Goal: Complete application form

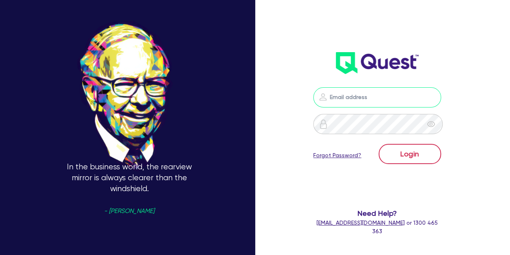
type input "[PERSON_NAME][EMAIL_ADDRESS][PERSON_NAME][DOMAIN_NAME]"
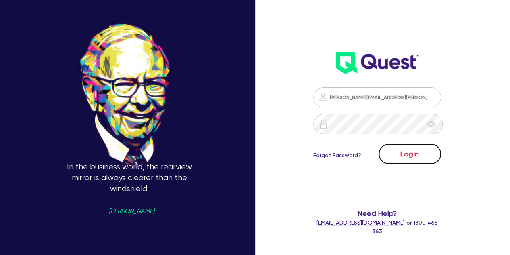
click at [411, 154] on button "Login" at bounding box center [410, 154] width 63 height 20
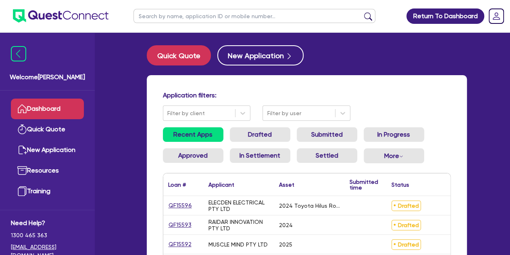
click at [171, 19] on input "text" at bounding box center [255, 16] width 242 height 14
type input "[PERSON_NAME]"
click at [362, 12] on button "submit" at bounding box center [368, 17] width 13 height 11
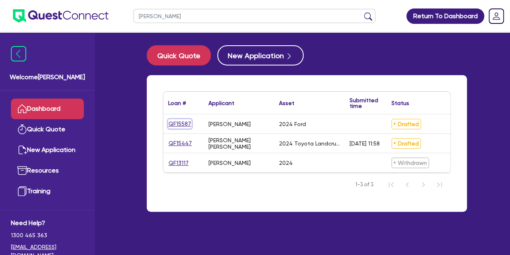
click at [184, 123] on link "QF15587" at bounding box center [179, 123] width 23 height 9
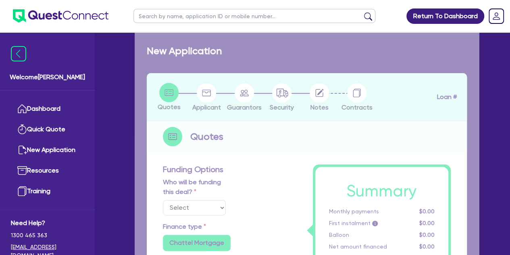
select select "Other"
select select "CARS_AND_LIGHT_TRUCKS"
type input "2024"
type input "40,000"
type input "8,000"
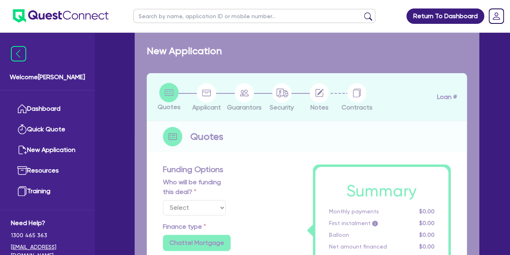
type input "3"
type input "1,009.34"
type input "8.5"
type input "900"
radio input "true"
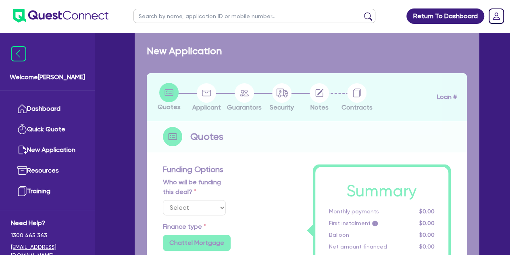
radio input "true"
select select "PASSENGER_VEHICLES"
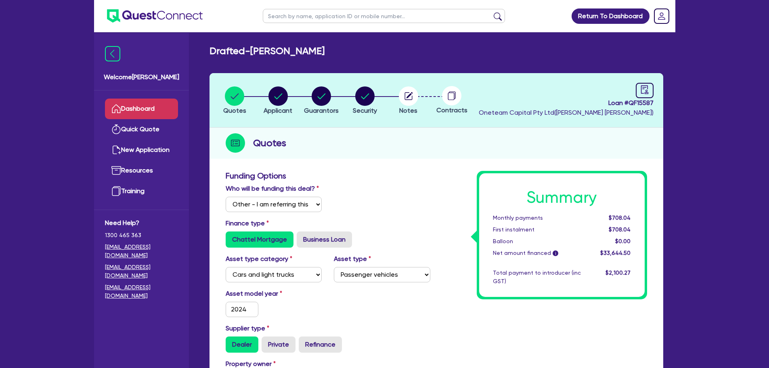
click at [150, 102] on link "Dashboard" at bounding box center [141, 108] width 73 height 21
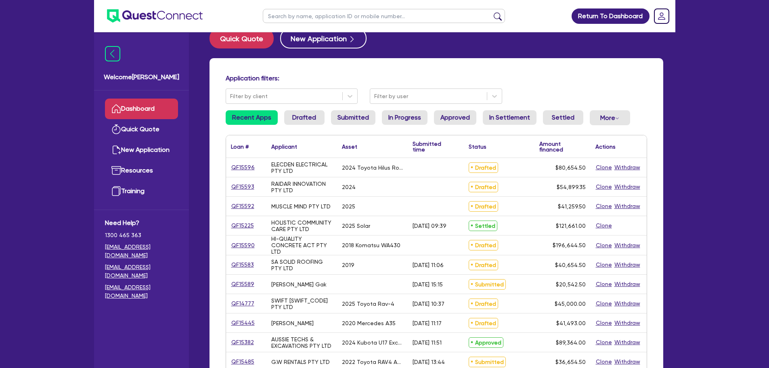
scroll to position [17, 0]
click at [243, 186] on link "QF15593" at bounding box center [243, 186] width 24 height 9
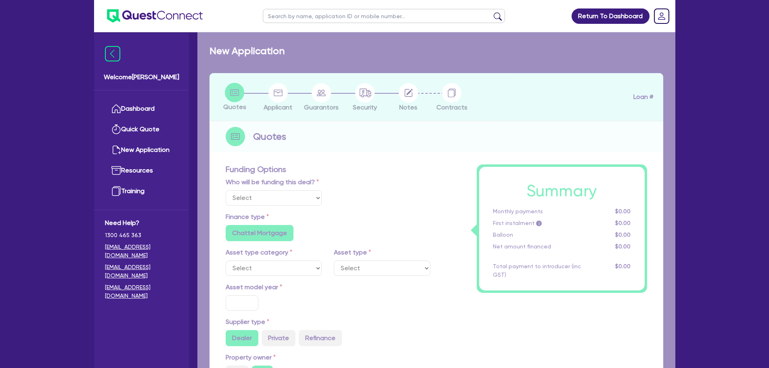
select select "Other"
select select "CARS_AND_LIGHT_TRUCKS"
type input "2024"
radio input "true"
type input "93,859.85"
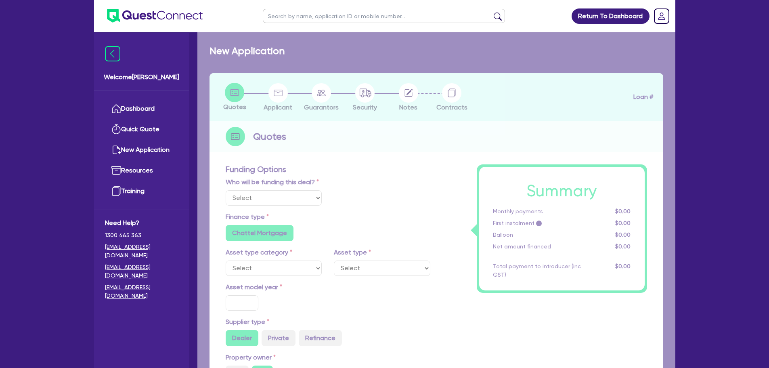
type input "40,000"
type input "1"
type input "548.99"
radio input "true"
type input "6.25"
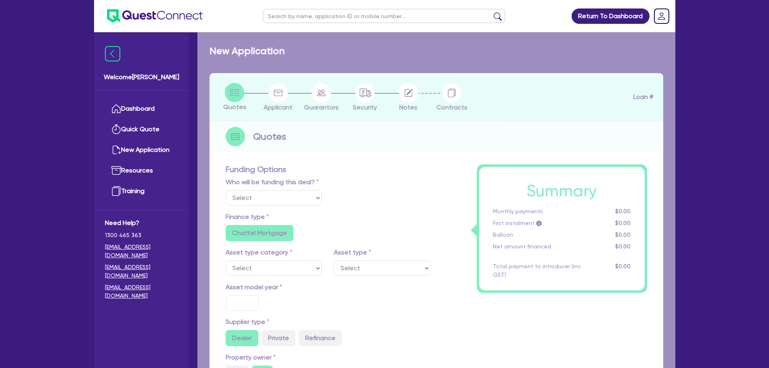
type input "350"
radio input "true"
select select "PASSENGER_VEHICLES"
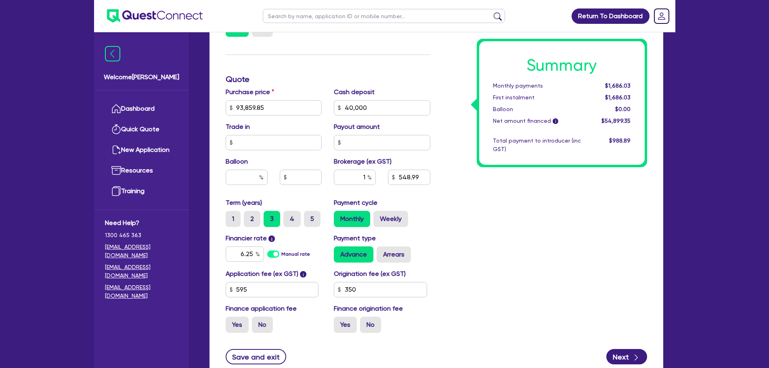
scroll to position [351, 0]
click at [510, 226] on div "Summary Monthly payments $1,686.03 First instalment $1,686.03 Balloon $0.00 Net…" at bounding box center [544, 78] width 217 height 519
click at [372, 254] on input "350" at bounding box center [380, 288] width 93 height 15
type input "93,859.85"
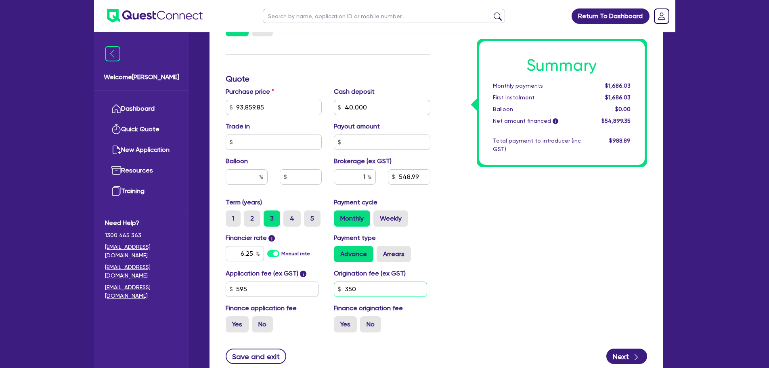
type input "40,000"
type input "35"
type input "93,859.85"
type input "40,000"
type input "3"
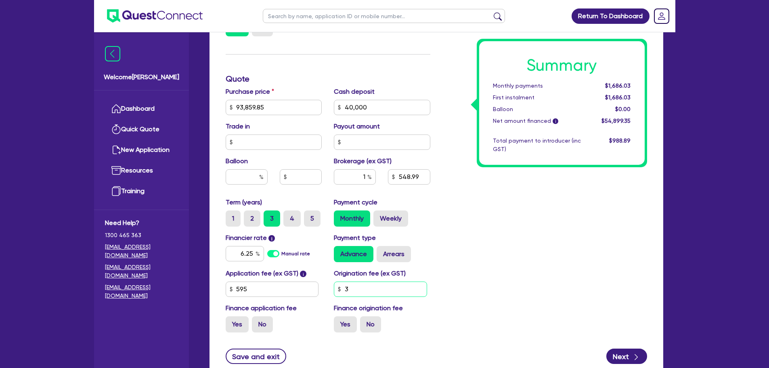
type input "93,859.85"
type input "40,000"
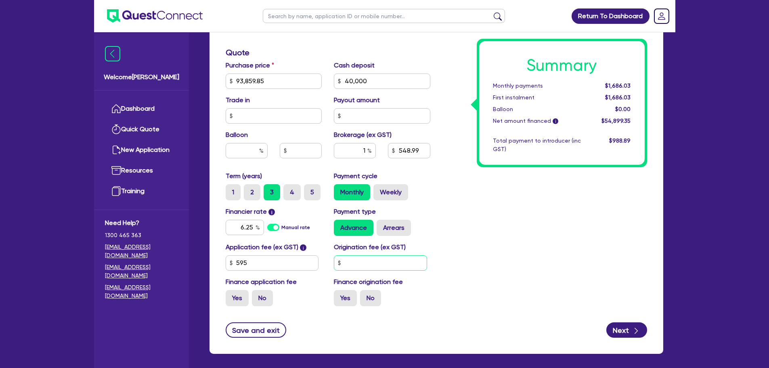
scroll to position [377, 0]
type input "93,859.85"
type input "40,000"
type input "3"
type input "93,859.85"
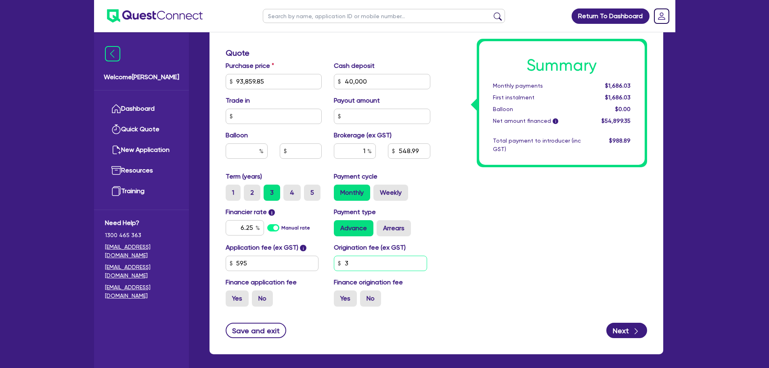
type input "40,000"
type input "31"
type input "93,859.85"
type input "40,000"
type input "318"
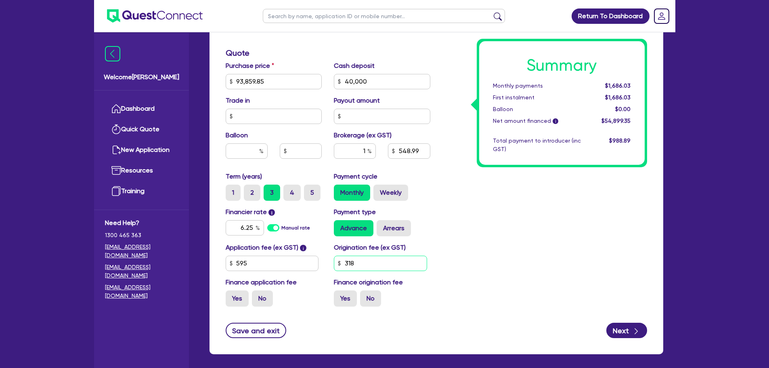
type input "93,859.85"
type input "40,000"
type input "318."
type input "93,859.85"
type input "40,000"
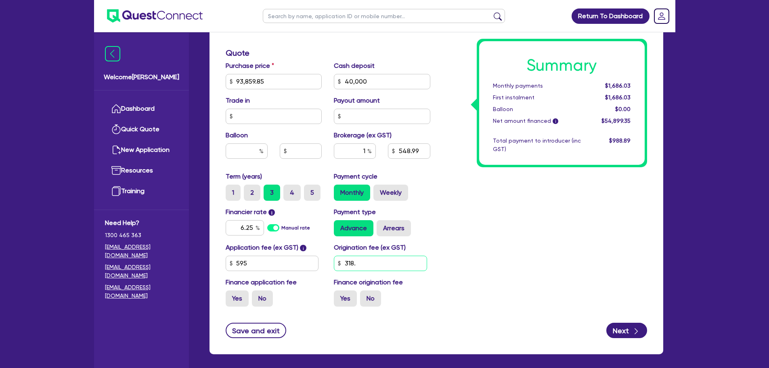
type input "318.1"
type input "93,859.85"
type input "40,000"
type input "318.18"
type input "93,859.85"
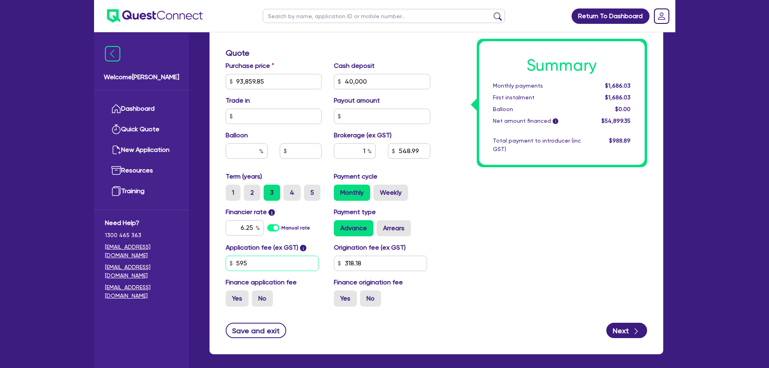
type input "40,000"
click at [270, 254] on input "595" at bounding box center [272, 262] width 93 height 15
type input "93,859.85"
type input "40,000"
type input "548.64"
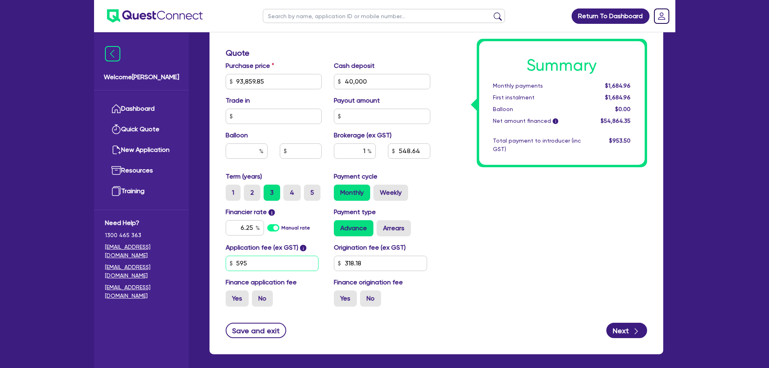
type input "93,859.85"
type input "40,000"
type input "59"
type input "93,859.85"
type input "40,000"
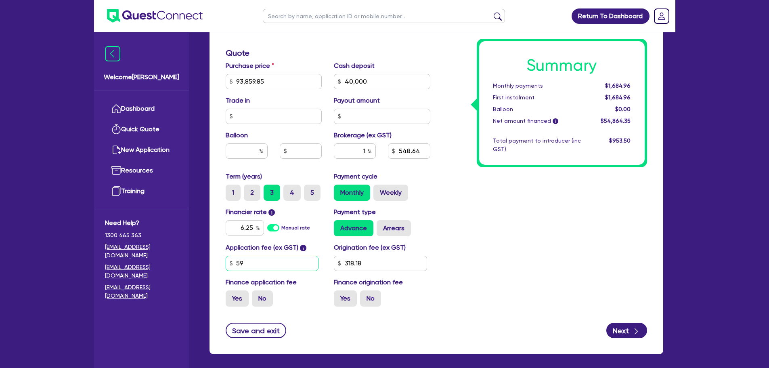
type input "5"
type input "93,859.85"
type input "40,000"
type input "93,859.85"
type input "40,000"
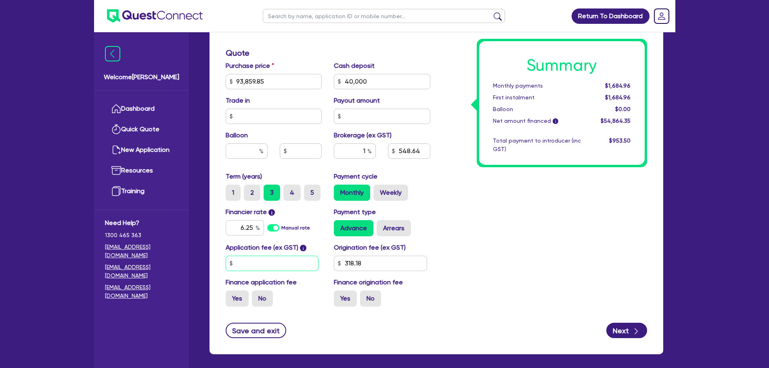
type input "5"
type input "93,859.85"
type input "40,000"
type input "50"
type input "93,859.85"
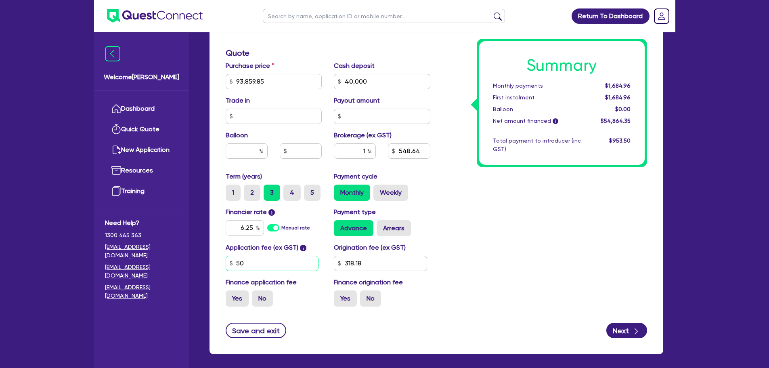
type input "40,000"
type input "500"
type input "93,859.85"
type input "40,000"
type input "93,859.85"
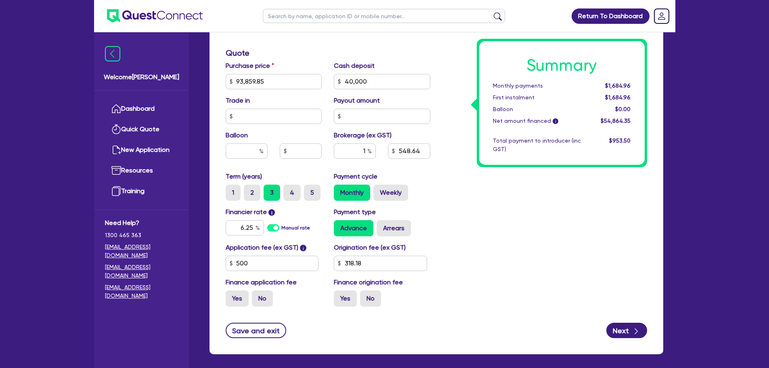
type input "40,000"
type input "547.6"
click at [510, 229] on div "Summary Monthly payments $1,681.75 First instalment $1,681.75 Balloon $0.00 Net…" at bounding box center [544, 52] width 217 height 519
click at [370, 156] on input "1" at bounding box center [355, 150] width 42 height 15
type input "93,859.85"
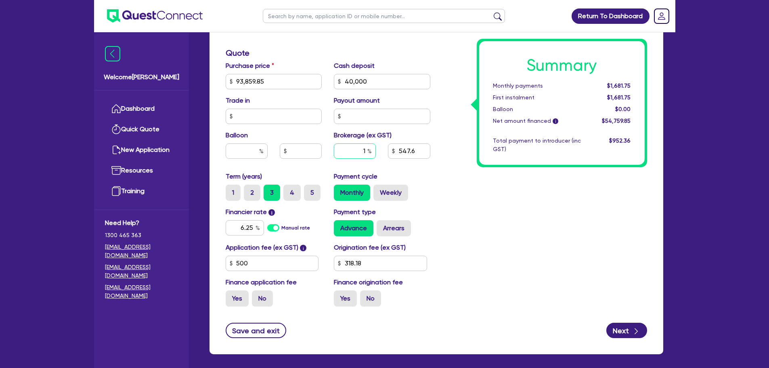
type input "40,000"
type input "93,859.85"
type input "40,000"
type input "2"
type input "93,859.85"
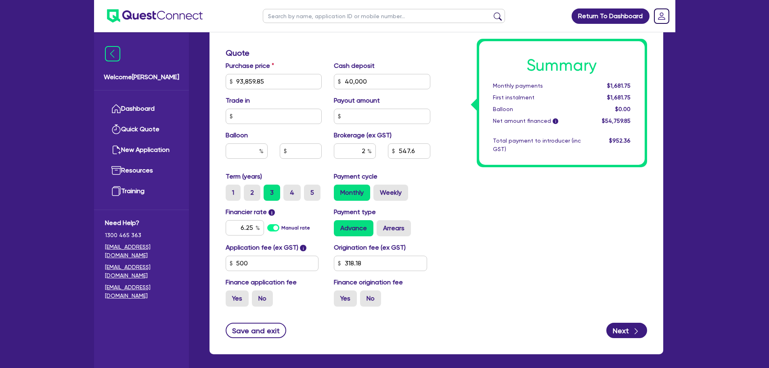
type input "40,000"
type input "93,859.85"
type input "40,000"
type input "1,095.2"
click at [476, 244] on div "Summary Monthly payments Calculating... First instalment Calculating... Balloon…" at bounding box center [544, 52] width 217 height 519
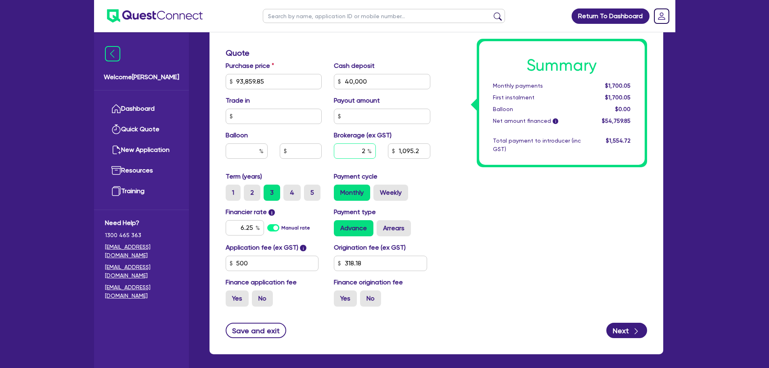
type input "93,859.85"
type input "40,000"
type input "1,095.2"
click at [367, 153] on input "text" at bounding box center [355, 150] width 42 height 15
type input "93,859.85"
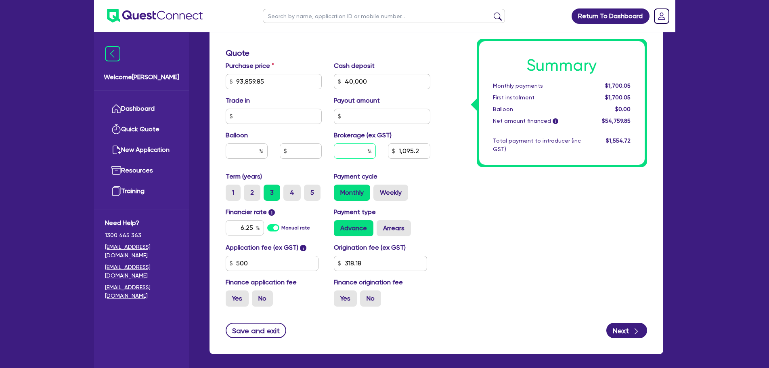
type input "40,000"
type input "1"
type input "1,095.2"
type input "1"
type input "93,859.85"
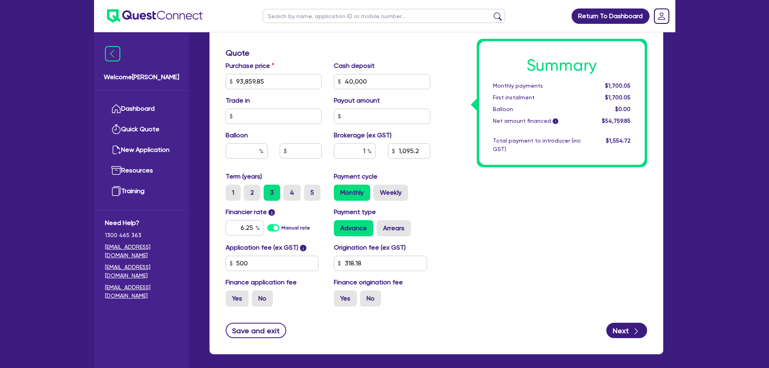
type input "40,000"
type input "1,095.2"
type input "93,859.85"
type input "40,000"
type input "547.6"
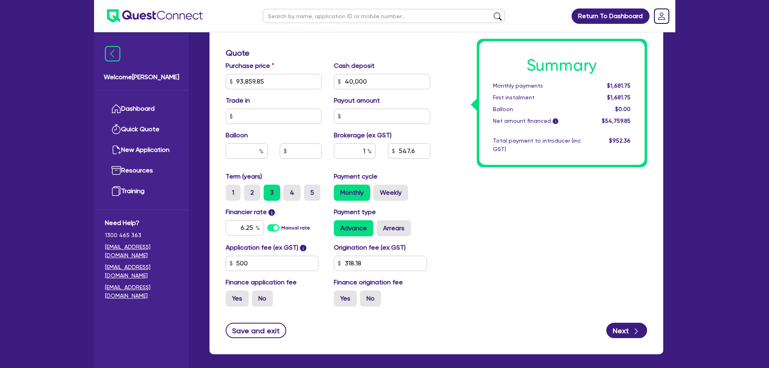
click at [469, 201] on div "Summary Monthly payments $1,681.75 First instalment $1,681.75 Balloon $0.00 Net…" at bounding box center [544, 52] width 217 height 519
click at [368, 152] on div "1" at bounding box center [355, 150] width 42 height 15
type input "93,859.85"
type input "40,000"
type input "1."
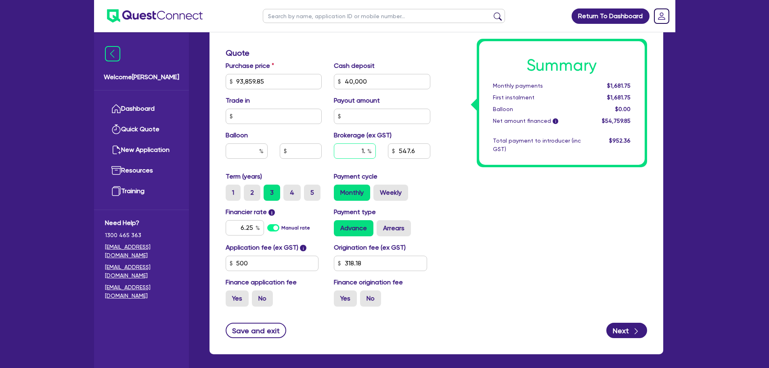
type input "93,859.85"
type input "40,000"
type input "1.5"
type input "93,859.85"
type input "40,000"
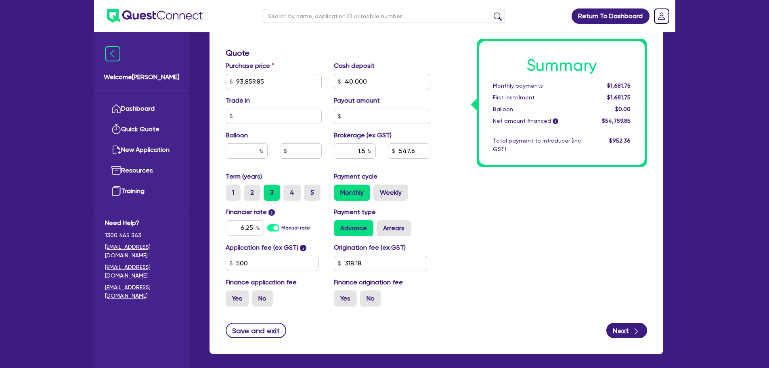
type input "93,859.85"
type input "40,000"
type input "821.4"
click at [432, 171] on div "Payment cycle Monthly Weekly" at bounding box center [382, 185] width 109 height 29
type input "93,859.85"
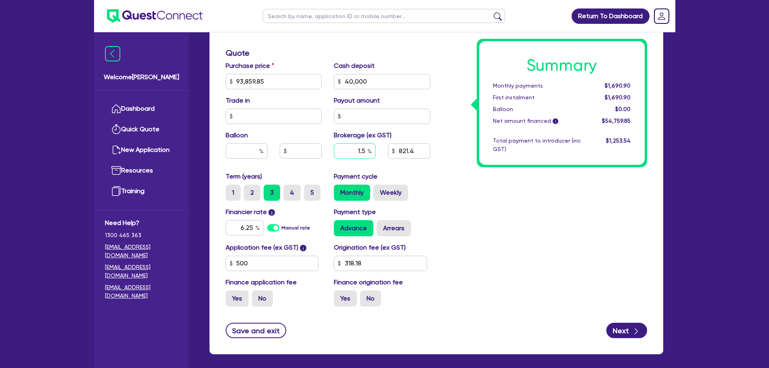
type input "40,000"
type input "1."
click at [366, 150] on input "1." at bounding box center [355, 150] width 42 height 15
type input "93,859.85"
type input "40,000"
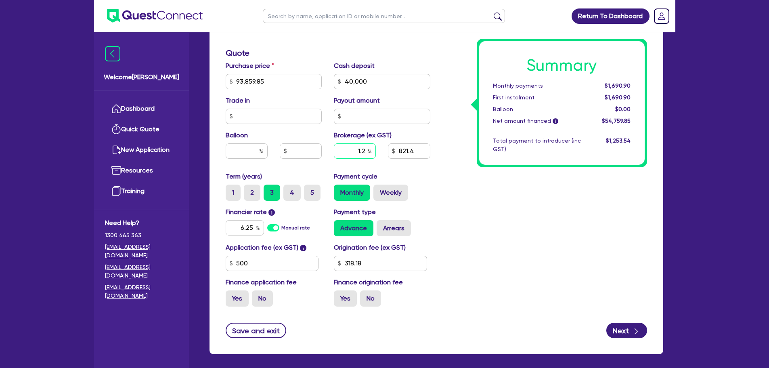
type input "1.2"
type input "93,859.85"
type input "40,000"
type input "93,859.85"
type input "40,000"
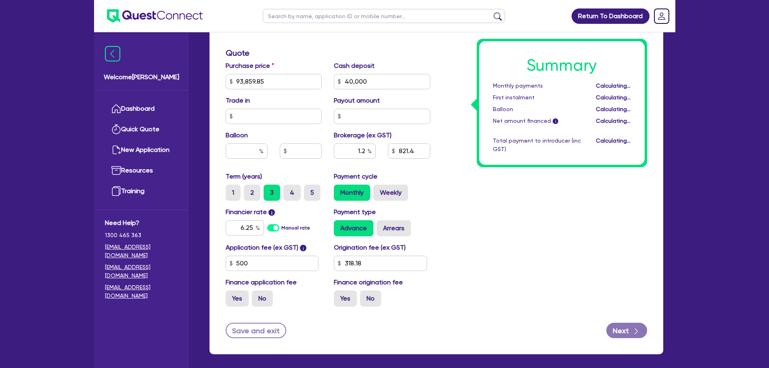
type input "657.12"
click at [498, 202] on div "Summary Monthly payments Calculating... First instalment Calculating... Balloon…" at bounding box center [544, 52] width 217 height 519
click at [366, 146] on input "1.2" at bounding box center [355, 150] width 42 height 15
type input "93,859.85"
type input "40,000"
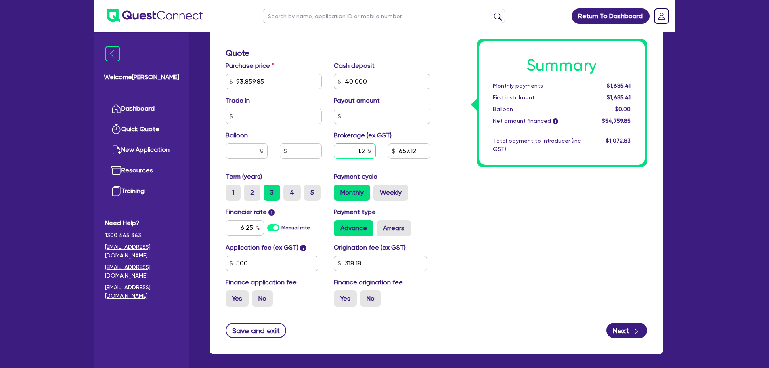
type input "1."
type input "93,859.85"
type input "40,000"
type input "1"
type input "93,859.85"
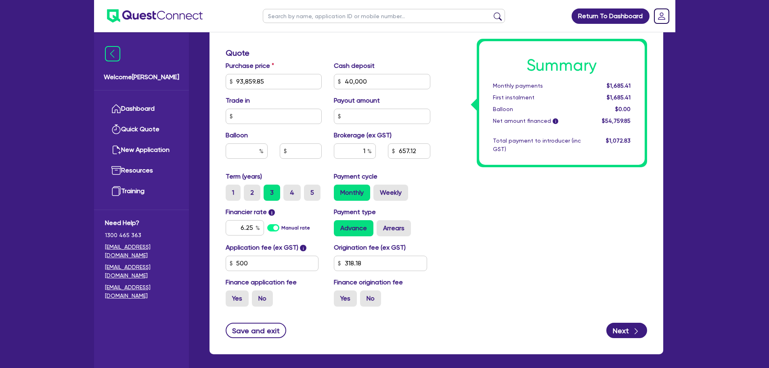
type input "40,000"
type input "93,859.85"
type input "40,000"
type input "547.6"
click at [462, 205] on div "Summary Monthly payments $1,681.75 First instalment $1,681.75 Balloon $0.00 Net…" at bounding box center [544, 52] width 217 height 519
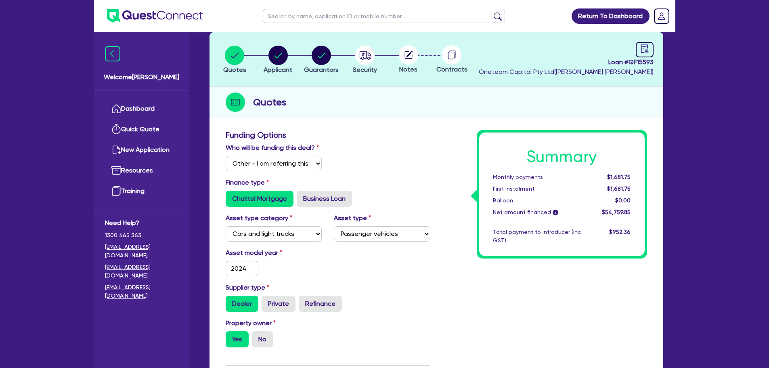
scroll to position [40, 0]
click at [300, 20] on input "text" at bounding box center [384, 16] width 242 height 14
paste input "QF14225"
type input "QF14225"
click button "submit" at bounding box center [497, 17] width 13 height 11
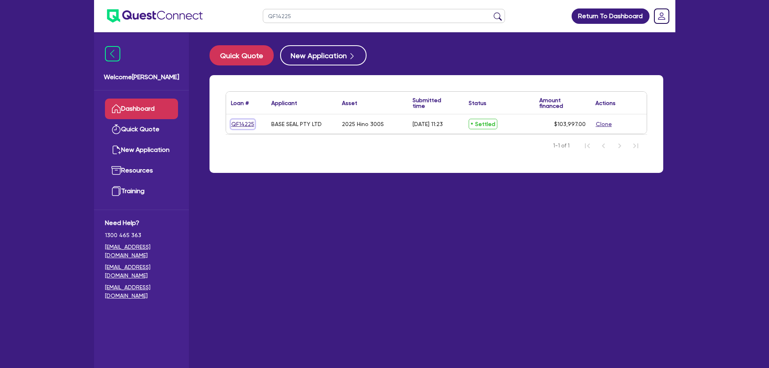
click at [234, 124] on link "QF14225" at bounding box center [243, 123] width 24 height 9
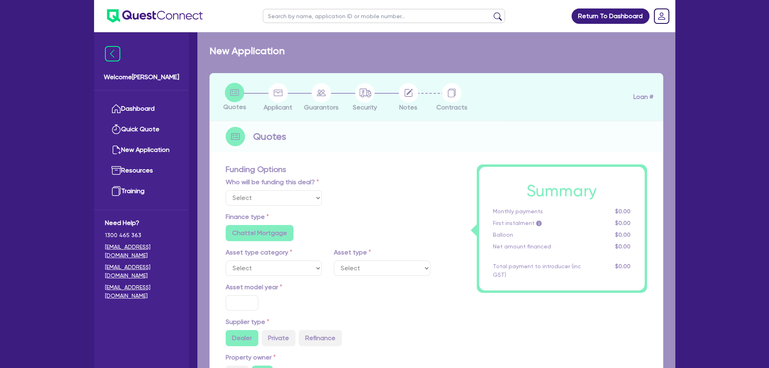
select select "Other"
select select "PRIMARY_ASSETS"
type input "2025"
radio input "true"
type input "104,997"
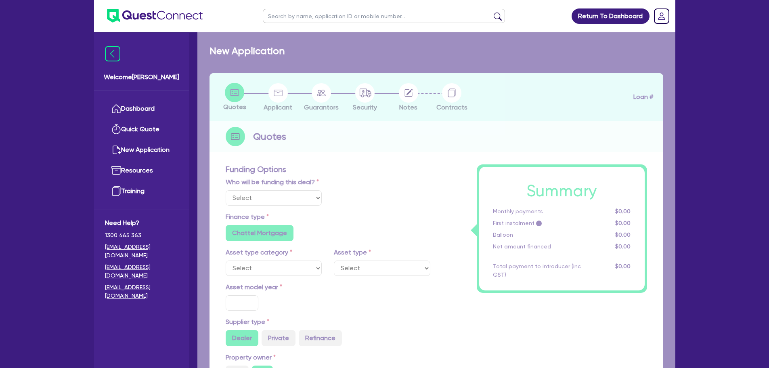
type input "1,000"
type input "29.71"
type input "31,199.1"
type input "0.62"
type input "644.97"
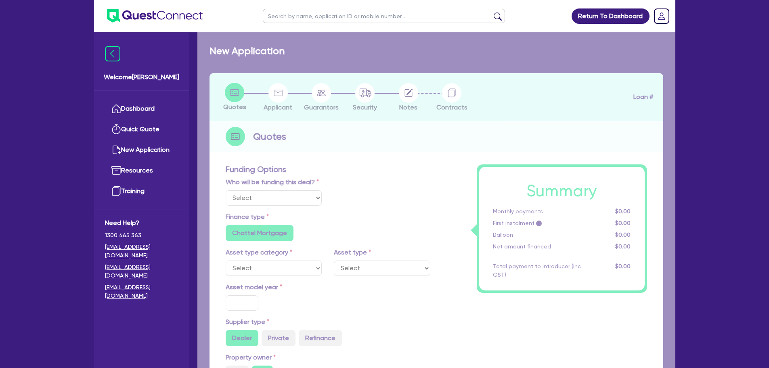
type input "6.25"
radio input "false"
select select "HEAVY_TRUCKS"
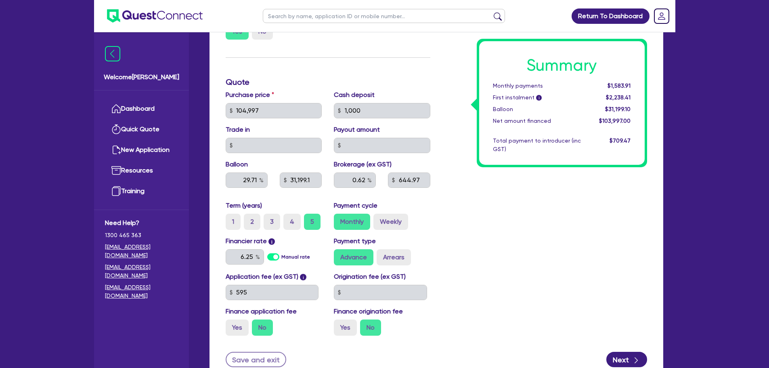
scroll to position [349, 0]
click at [313, 20] on input "text" at bounding box center [384, 16] width 242 height 14
paste input "QF13427"
type input "QF13427"
click button "submit" at bounding box center [497, 17] width 13 height 11
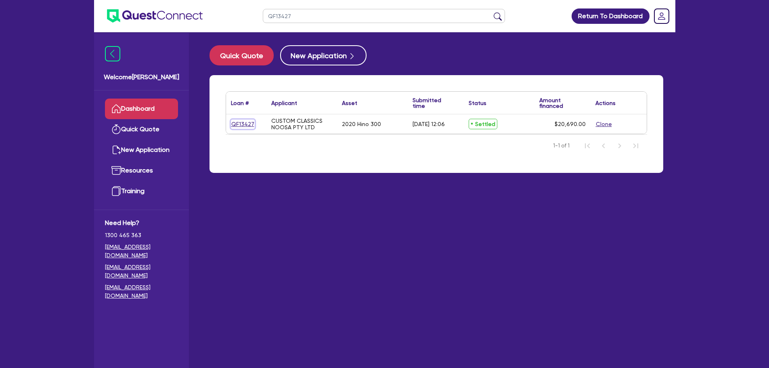
click at [242, 126] on link "QF13427" at bounding box center [243, 123] width 24 height 9
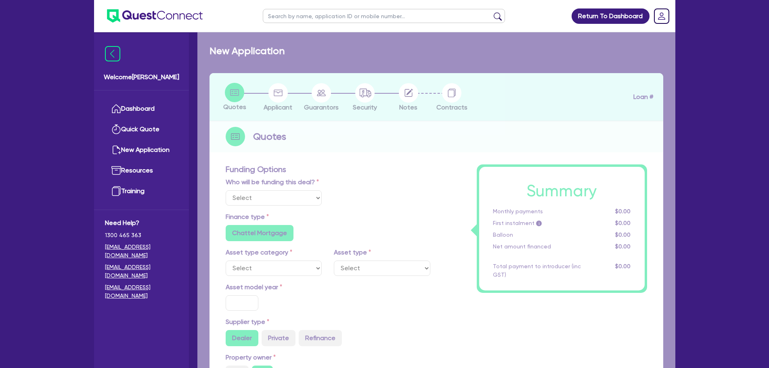
select select "Other"
select select "CARS_AND_LIGHT_TRUCKS"
type input "2020"
radio input "false"
radio input "true"
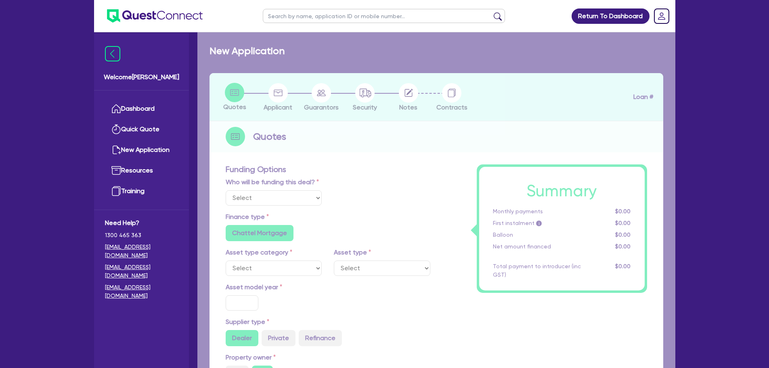
type input "24,990"
type input "5,000"
type input "3.08"
type input "636.42"
type input "7.5"
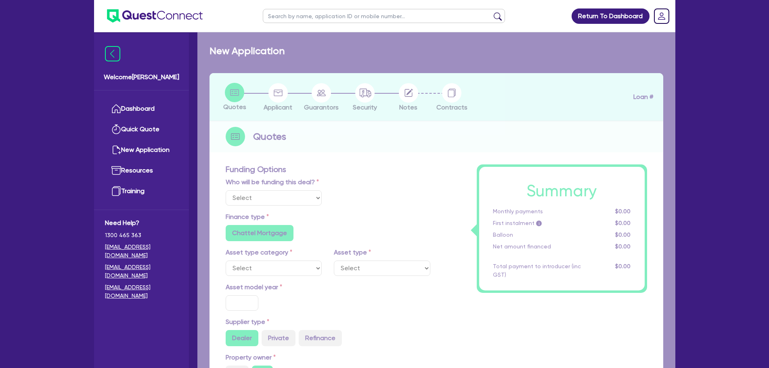
type input "318.18"
radio input "true"
select select "LIGHT_TRUCKS"
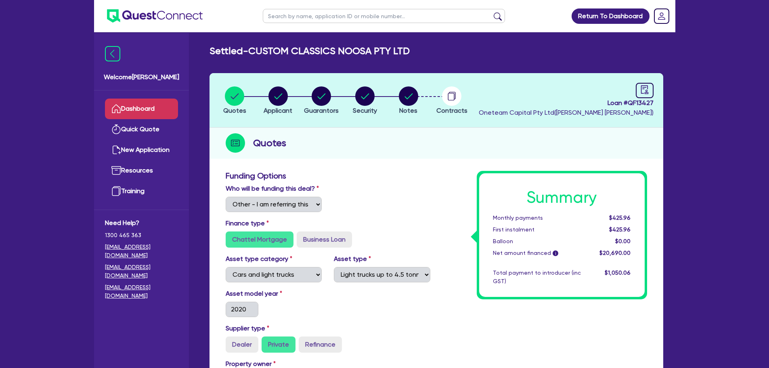
click at [154, 118] on link "Dashboard" at bounding box center [141, 108] width 73 height 21
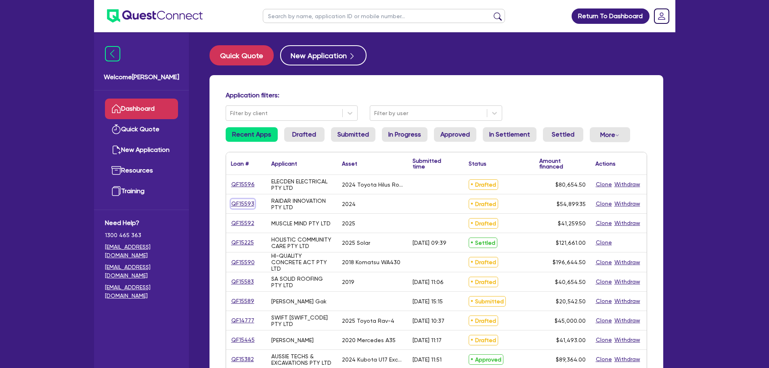
click at [234, 201] on link "QF15593" at bounding box center [243, 203] width 24 height 9
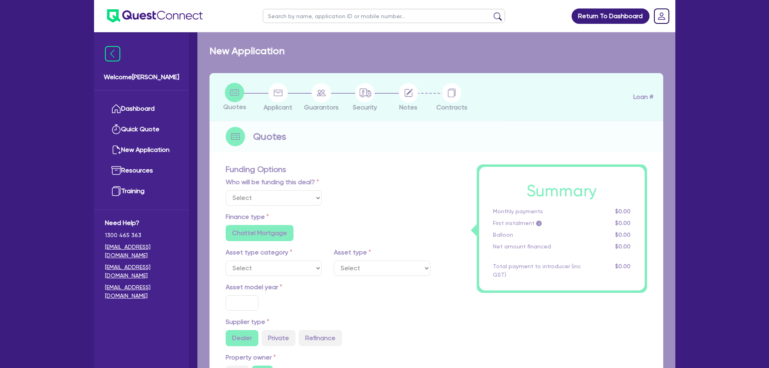
select select "Other"
select select "CARS_AND_LIGHT_TRUCKS"
type input "2024"
radio input "true"
type input "93,859.85"
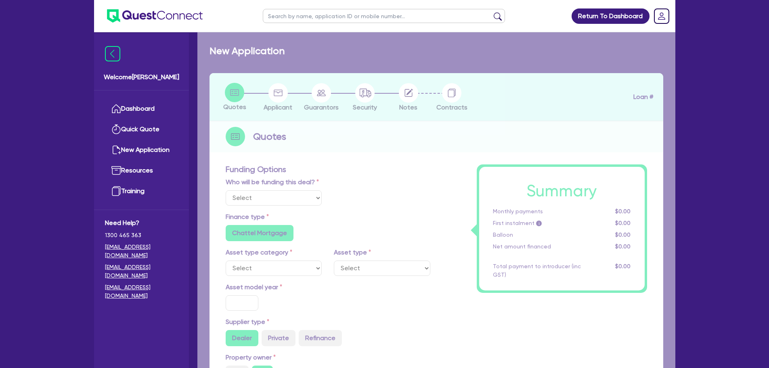
type input "40,000"
type input "1"
type input "548.99"
radio input "true"
type input "6.25"
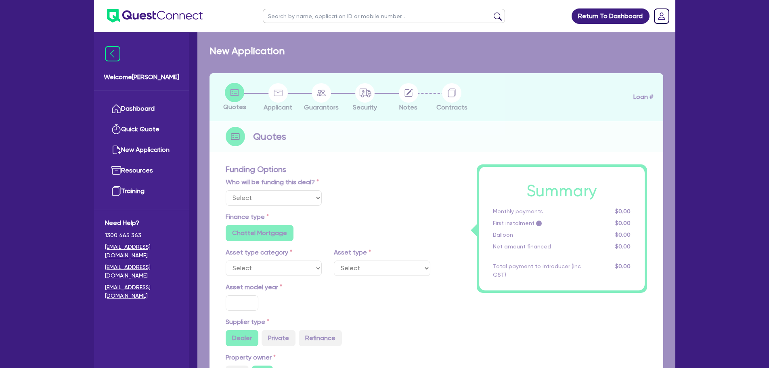
type input "350"
radio input "true"
select select "PASSENGER_VEHICLES"
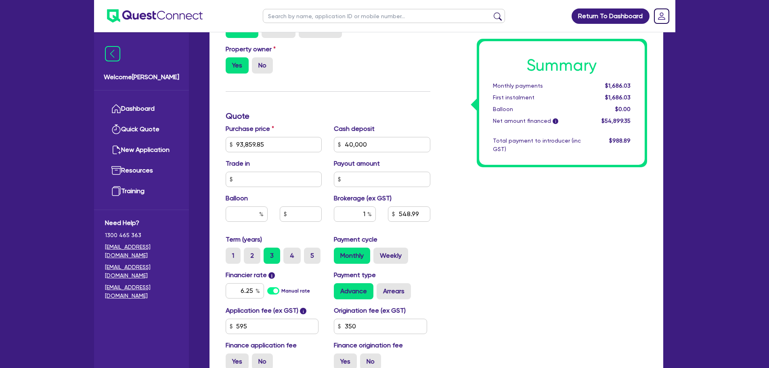
scroll to position [315, 0]
click at [293, 254] on input "595" at bounding box center [272, 325] width 93 height 15
type input "93,859.85"
type input "40,000"
type input "59"
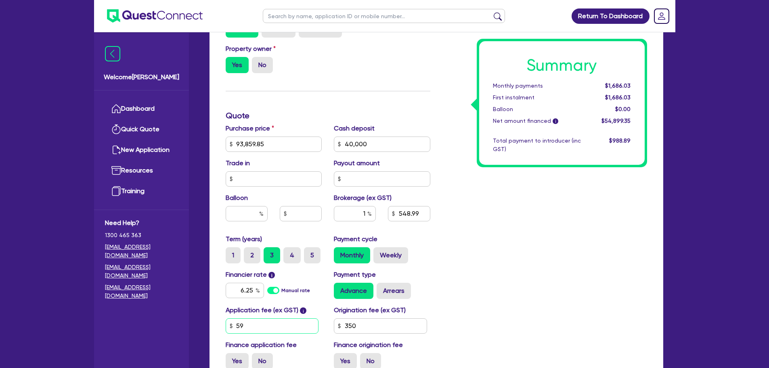
type input "93,859.85"
type input "40,000"
type input "5"
type input "93,859.85"
type input "40,000"
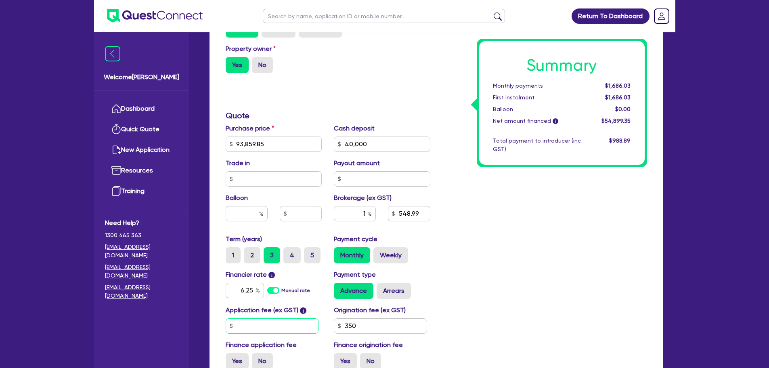
type input "93,859.85"
type input "40,000"
type input "5"
type input "93,859.85"
click at [375, 254] on input "350" at bounding box center [380, 325] width 93 height 15
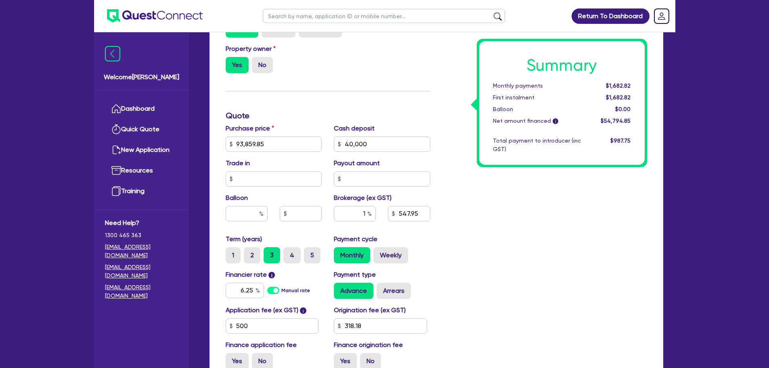
click at [507, 254] on div "Summary Monthly payments $1,682.82 First instalment $1,682.82 Balloon $0.00 Net…" at bounding box center [544, 115] width 217 height 519
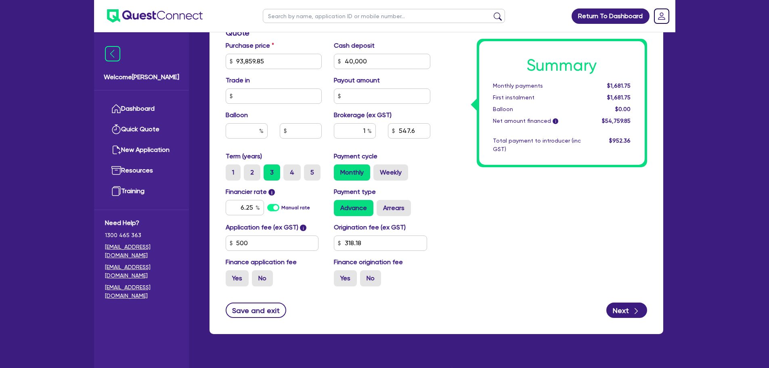
scroll to position [413, 0]
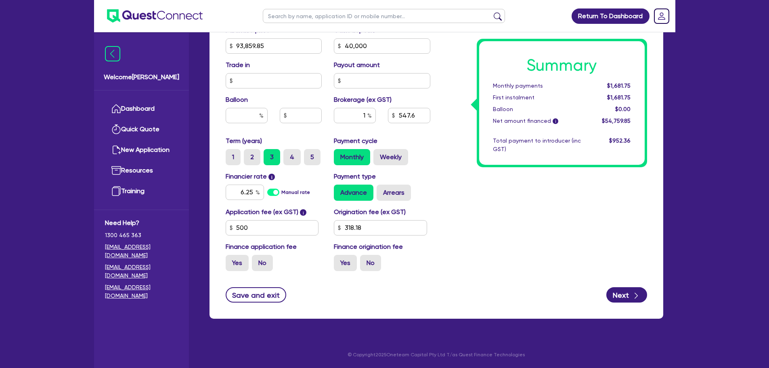
click at [464, 242] on div "Summary Monthly payments $1,681.75 First instalment $1,681.75 Balloon $0.00 Net…" at bounding box center [544, 17] width 217 height 519
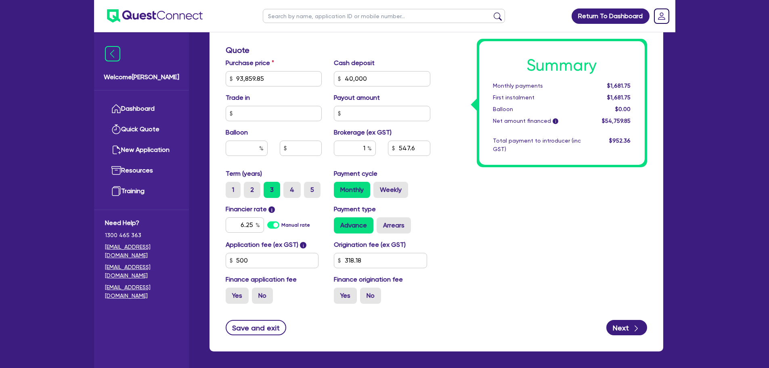
scroll to position [378, 0]
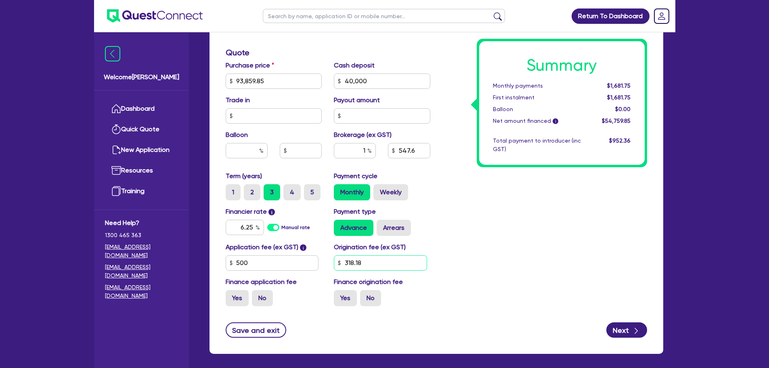
click at [376, 254] on input "318.18" at bounding box center [380, 262] width 93 height 15
click at [496, 254] on div "Summary Monthly payments $1,681.75 First instalment $1,681.75 Balloon $0.00 Net…" at bounding box center [544, 52] width 217 height 519
click at [367, 153] on input "1" at bounding box center [355, 150] width 42 height 15
click at [485, 200] on div "Summary Monthly payments $1,689.18 First instalment $1,689.18 Balloon $0.00 Net…" at bounding box center [544, 52] width 217 height 519
click at [364, 152] on input "text" at bounding box center [355, 150] width 42 height 15
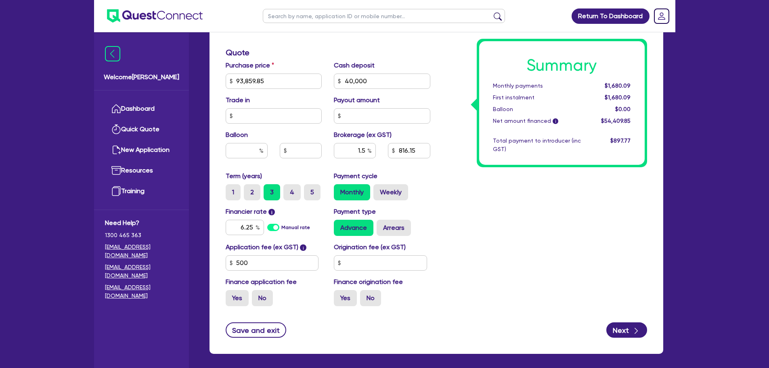
click at [510, 239] on div "Summary Monthly payments $1,680.09 First instalment $1,680.09 Balloon $0.00 Net…" at bounding box center [544, 52] width 217 height 519
click at [371, 156] on input "1.5" at bounding box center [355, 150] width 42 height 15
click at [445, 224] on div "Summary Monthly payments Calculating... First instalment Calculating... Balloon…" at bounding box center [544, 52] width 217 height 519
click at [379, 254] on input "text" at bounding box center [380, 262] width 93 height 15
click at [510, 254] on div "Summary Monthly payments $1,681.75 First instalment $1,681.75 Balloon $0.00 Net…" at bounding box center [544, 52] width 217 height 519
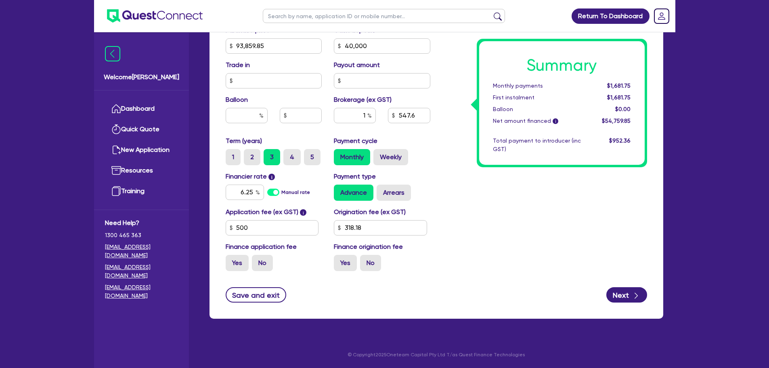
scroll to position [412, 0]
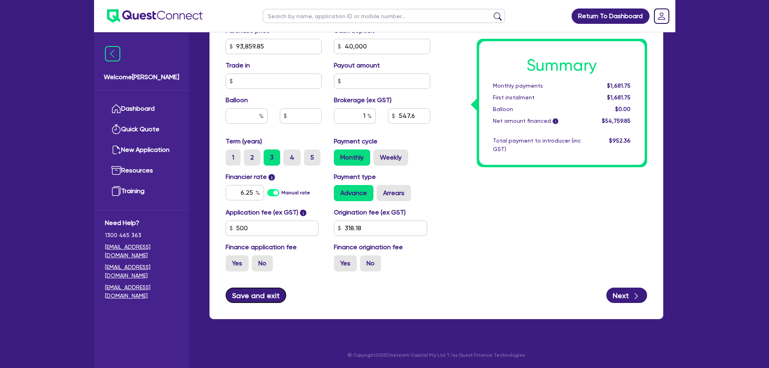
click at [230, 254] on button "Save and exit" at bounding box center [256, 294] width 61 height 15
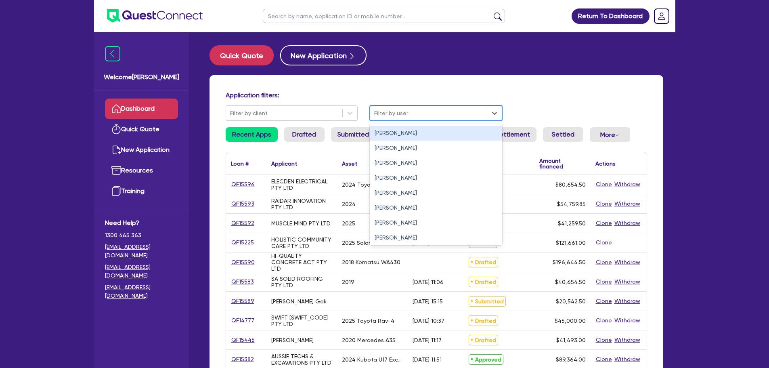
click at [402, 117] on div at bounding box center [428, 113] width 109 height 10
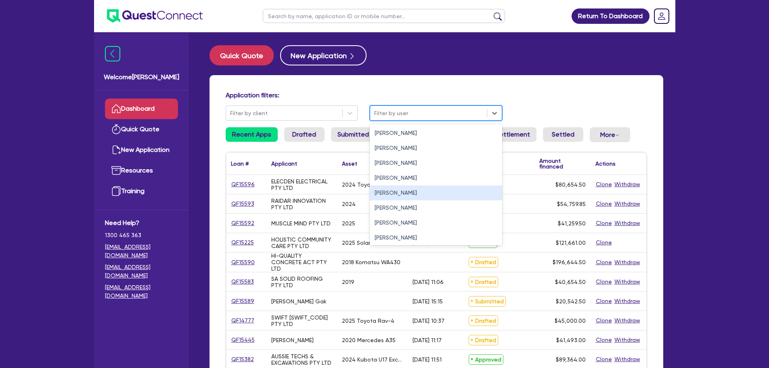
click at [395, 198] on div "[PERSON_NAME]" at bounding box center [436, 192] width 132 height 15
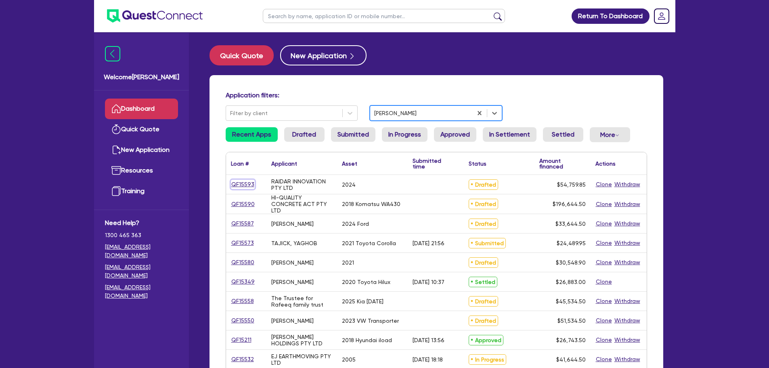
click at [240, 186] on link "QF15593" at bounding box center [243, 184] width 24 height 9
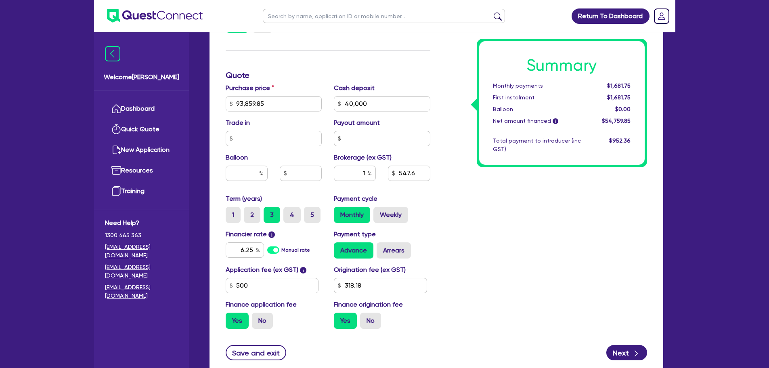
scroll to position [355, 0]
click at [251, 250] on input "6.25" at bounding box center [245, 249] width 38 height 15
click at [253, 250] on input "6.25" at bounding box center [245, 249] width 38 height 15
click at [455, 246] on div "Summary Monthly payments $1,692.16 First instalment $1,692.16 Balloon $0.00 Net…" at bounding box center [544, 74] width 217 height 519
click at [255, 250] on input "6.69" at bounding box center [245, 249] width 38 height 15
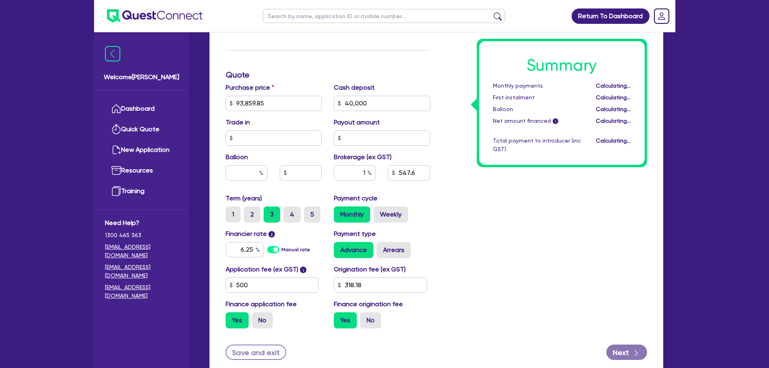
click at [510, 221] on div "Summary Monthly payments Calculating... First instalment Calculating... Balloon…" at bounding box center [544, 74] width 217 height 519
